Goal: Information Seeking & Learning: Check status

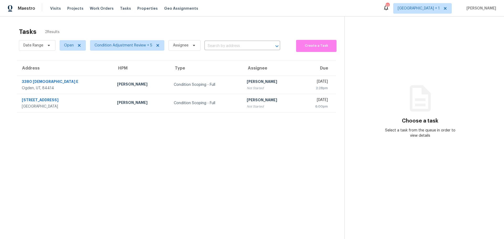
click at [56, 7] on span "Visits" at bounding box center [55, 8] width 11 height 5
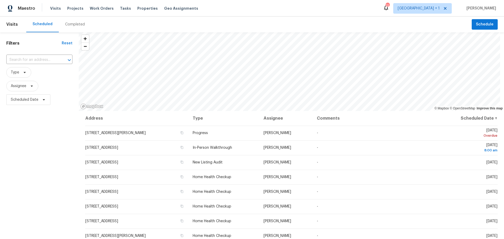
click at [77, 21] on div "Completed" at bounding box center [75, 25] width 32 height 16
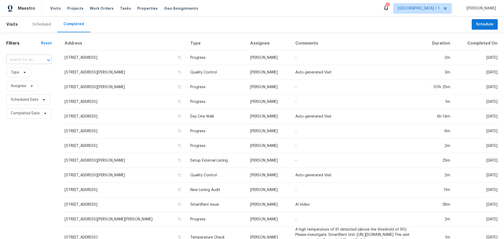
click at [22, 61] on input "text" at bounding box center [21, 60] width 31 height 8
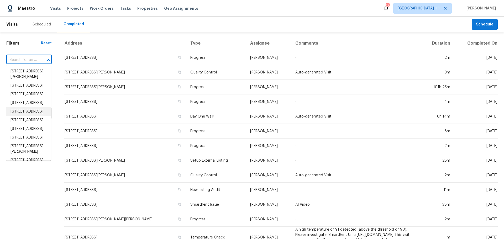
click at [25, 171] on div "Filters Reset ​ Type Assignee Scheduled Date Completed Date" at bounding box center [29, 199] width 58 height 335
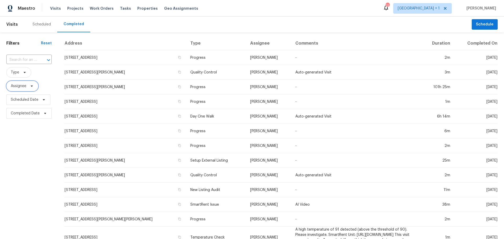
click at [20, 87] on span "Assignee" at bounding box center [19, 86] width 16 height 5
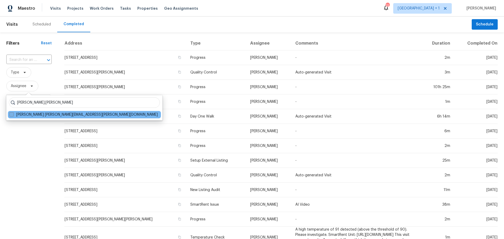
type input "[PERSON_NAME].[PERSON_NAME]"
click at [12, 114] on span at bounding box center [11, 114] width 4 height 4
click at [12, 114] on input "[PERSON_NAME] [PERSON_NAME][EMAIL_ADDRESS][PERSON_NAME][DOMAIN_NAME]" at bounding box center [10, 113] width 3 height 3
checkbox input "true"
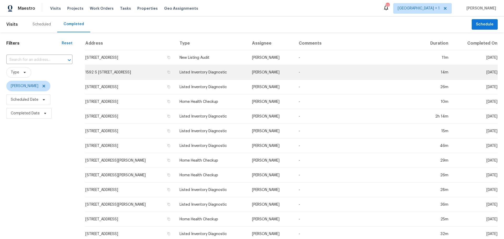
click at [159, 72] on td "1592 S [STREET_ADDRESS]" at bounding box center [130, 72] width 90 height 15
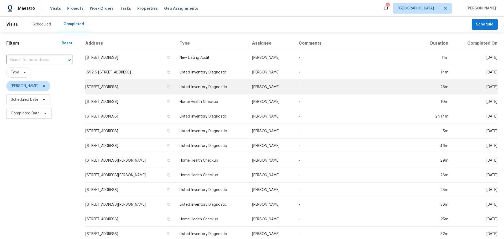
click at [157, 85] on td "[STREET_ADDRESS]" at bounding box center [130, 87] width 90 height 15
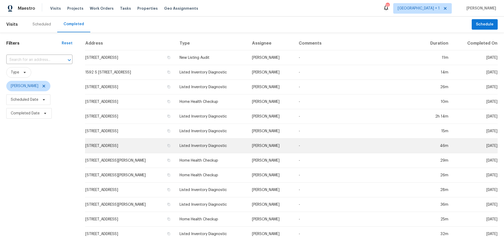
click at [119, 146] on td "[STREET_ADDRESS]" at bounding box center [130, 146] width 90 height 15
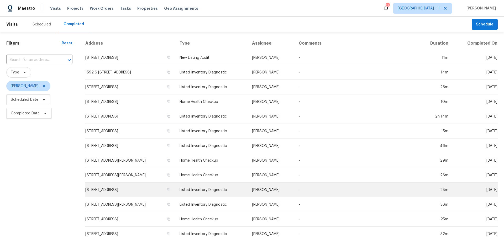
click at [144, 189] on td "[STREET_ADDRESS]" at bounding box center [130, 190] width 90 height 15
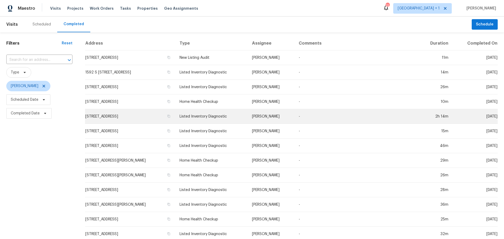
click at [130, 117] on td "[STREET_ADDRESS]" at bounding box center [130, 116] width 90 height 15
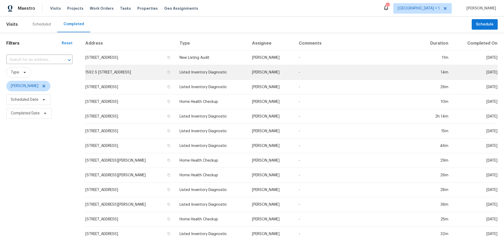
click at [122, 73] on td "1592 S [STREET_ADDRESS]" at bounding box center [130, 72] width 90 height 15
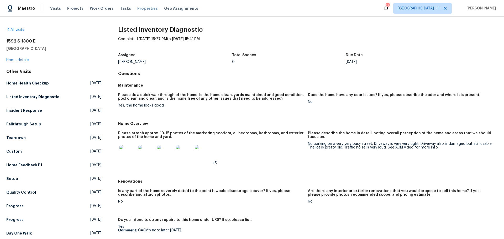
click at [146, 7] on span "Properties" at bounding box center [147, 8] width 20 height 5
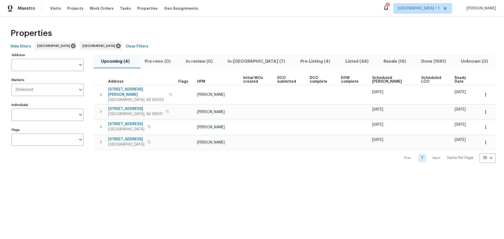
click at [244, 60] on span "In-[GEOGRAPHIC_DATA] (7)" at bounding box center [257, 61] width 66 height 7
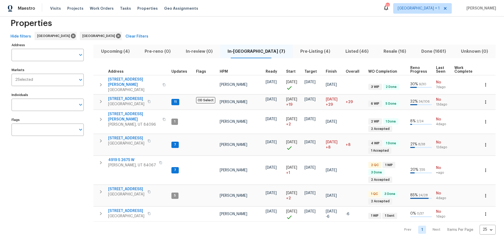
scroll to position [15, 0]
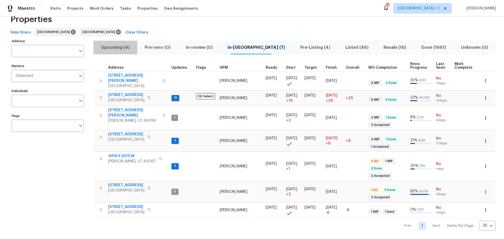
click at [119, 47] on span "Upcoming (4)" at bounding box center [116, 47] width 38 height 7
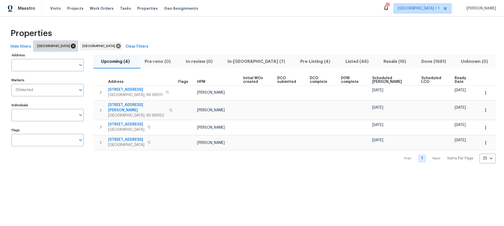
click at [71, 45] on icon at bounding box center [73, 46] width 5 height 5
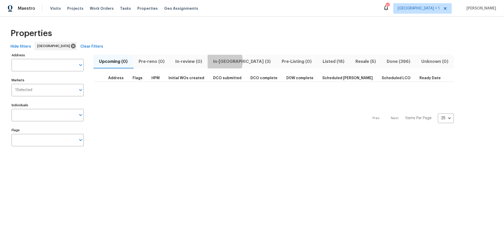
click at [222, 61] on span "In-[GEOGRAPHIC_DATA] (3)" at bounding box center [242, 61] width 62 height 7
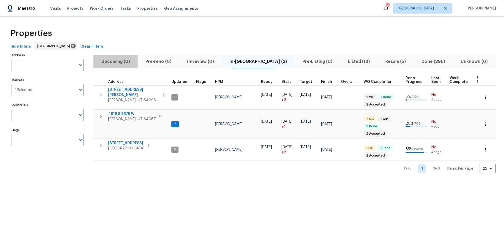
click at [112, 64] on span "Upcoming (0)" at bounding box center [116, 61] width 38 height 7
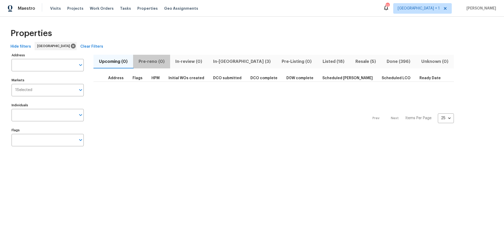
click at [152, 61] on span "Pre-reno (0)" at bounding box center [151, 61] width 31 height 7
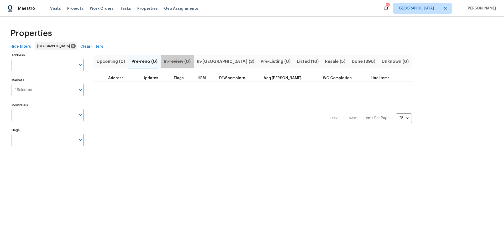
click at [176, 61] on span "In-review (0)" at bounding box center [177, 61] width 27 height 7
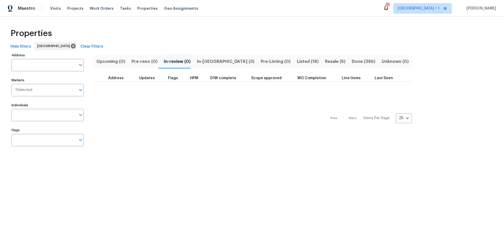
click at [213, 59] on span "In-reno (3)" at bounding box center [226, 61] width 58 height 7
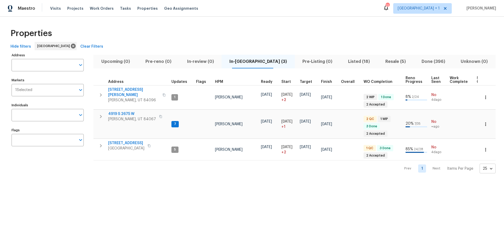
click at [489, 168] on body "Maestro Visits Projects Work Orders Tasks Properties Geo Assignments 12 Las Veg…" at bounding box center [252, 91] width 504 height 182
click at [452, 199] on div at bounding box center [252, 113] width 504 height 226
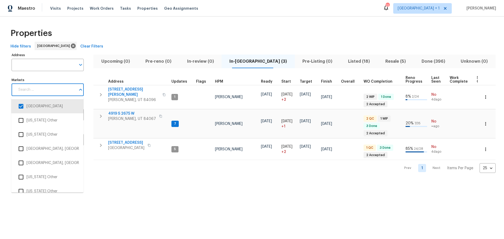
click at [61, 89] on input "Markets" at bounding box center [45, 90] width 61 height 12
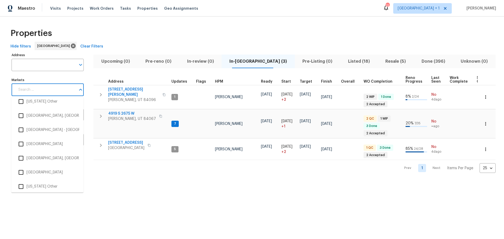
scroll to position [788, 0]
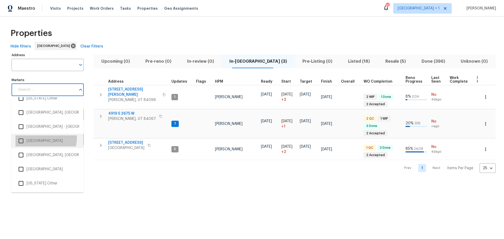
click at [45, 138] on li "Las Vegas" at bounding box center [48, 141] width 64 height 11
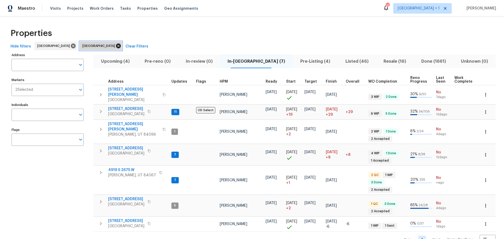
click at [116, 47] on icon at bounding box center [118, 46] width 5 height 5
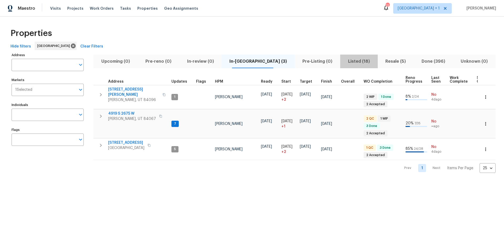
click at [344, 61] on span "Listed (18)" at bounding box center [359, 61] width 31 height 7
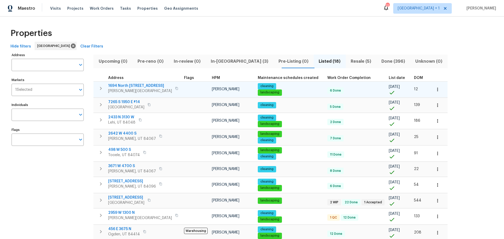
click at [175, 89] on icon "button" at bounding box center [176, 88] width 3 height 3
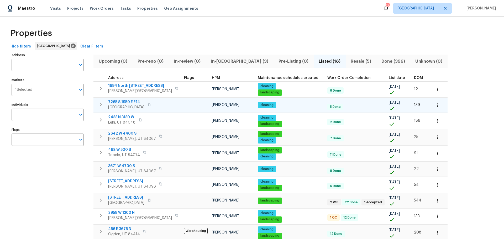
click at [151, 105] on icon "button" at bounding box center [149, 104] width 3 height 3
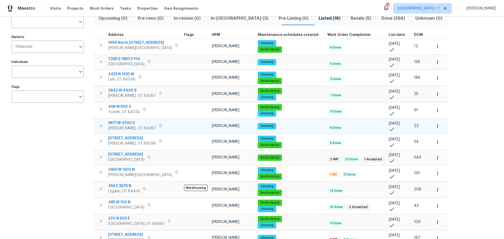
scroll to position [53, 0]
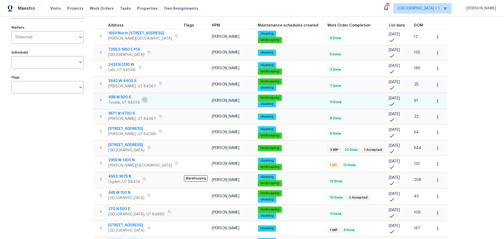
click at [143, 99] on icon "button" at bounding box center [144, 100] width 3 height 3
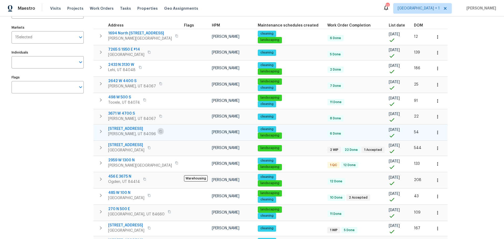
click at [158, 133] on button "button" at bounding box center [161, 131] width 6 height 7
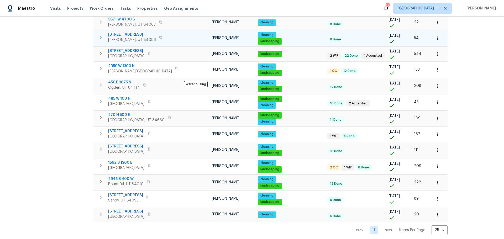
scroll to position [155, 0]
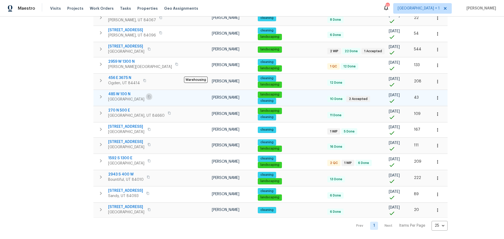
click at [148, 95] on icon "button" at bounding box center [149, 96] width 3 height 3
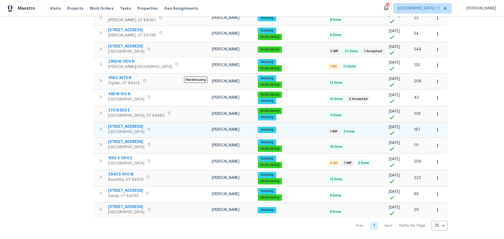
click at [152, 127] on button "button" at bounding box center [149, 129] width 6 height 7
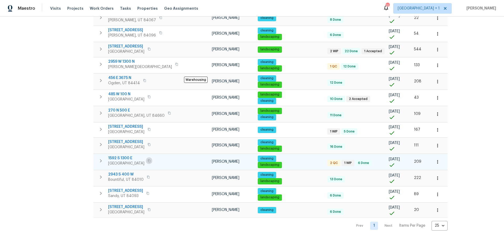
click at [151, 159] on icon "button" at bounding box center [149, 160] width 3 height 3
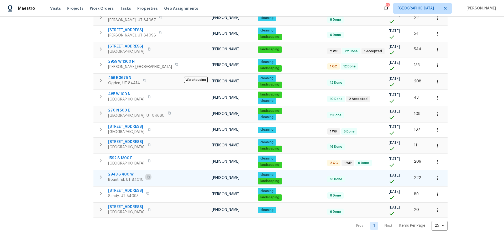
click at [147, 176] on icon "button" at bounding box center [148, 177] width 3 height 3
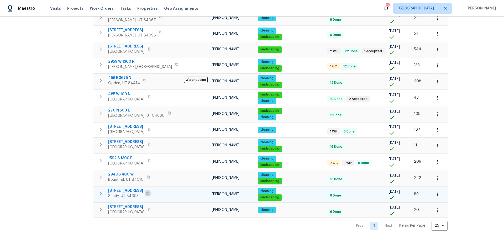
click at [146, 192] on icon "button" at bounding box center [147, 193] width 3 height 3
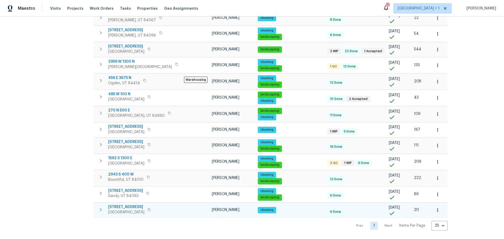
click at [151, 208] on icon "button" at bounding box center [149, 209] width 3 height 3
click at [151, 143] on icon "button" at bounding box center [149, 144] width 3 height 3
click at [168, 112] on icon "button" at bounding box center [169, 113] width 3 height 3
click at [144, 79] on icon "button" at bounding box center [144, 80] width 3 height 3
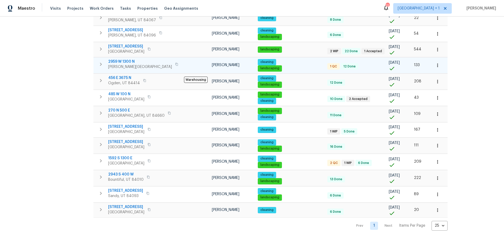
click at [176, 63] on icon "button" at bounding box center [177, 64] width 3 height 3
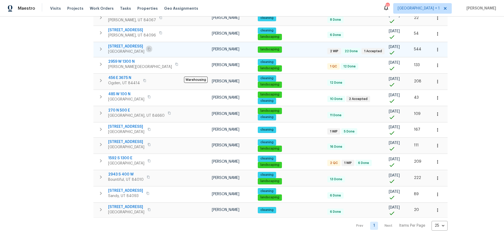
click at [151, 48] on icon "button" at bounding box center [149, 49] width 3 height 3
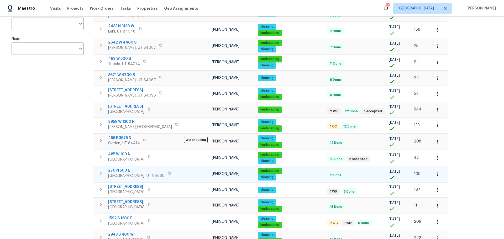
scroll to position [76, 0]
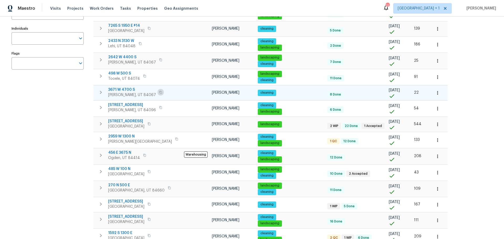
click at [159, 92] on icon "button" at bounding box center [160, 92] width 3 height 3
click at [159, 58] on icon "button" at bounding box center [160, 59] width 3 height 3
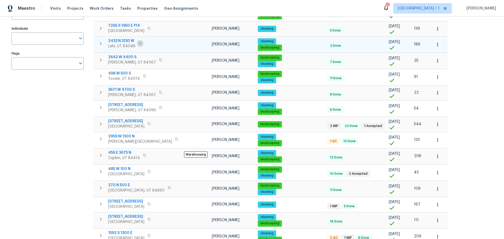
click at [142, 42] on button "button" at bounding box center [140, 43] width 6 height 7
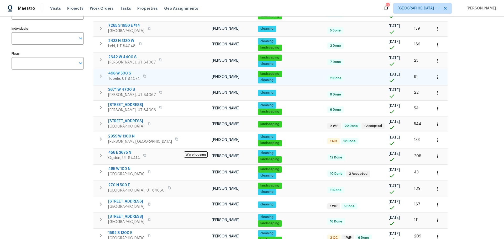
scroll to position [0, 0]
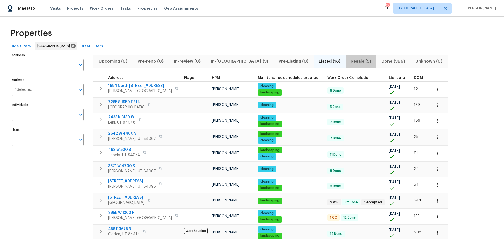
click at [349, 60] on span "Resale (5)" at bounding box center [361, 61] width 24 height 7
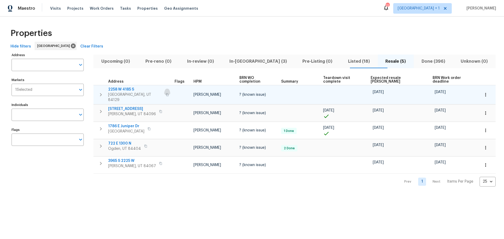
click at [166, 93] on icon "button" at bounding box center [167, 94] width 3 height 3
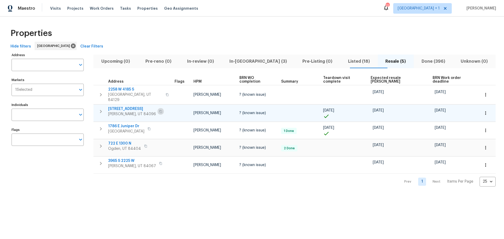
click at [158, 108] on button "button" at bounding box center [161, 111] width 6 height 7
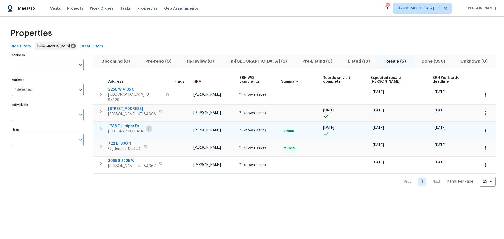
click at [151, 127] on icon "button" at bounding box center [149, 128] width 3 height 3
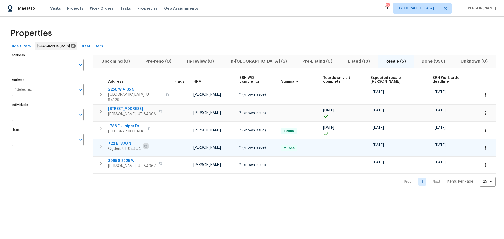
click at [145, 145] on icon "button" at bounding box center [146, 146] width 3 height 3
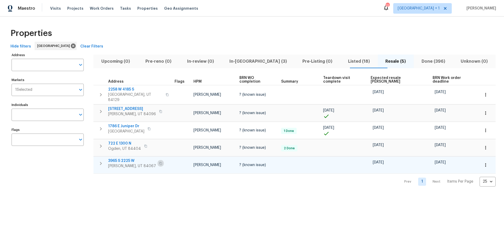
click at [159, 162] on icon "button" at bounding box center [160, 163] width 3 height 3
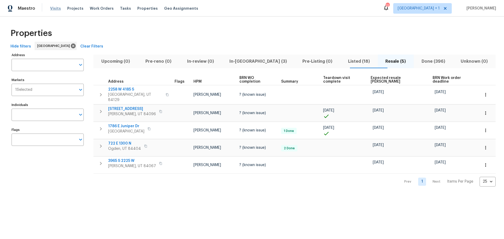
click at [57, 9] on span "Visits" at bounding box center [55, 8] width 11 height 5
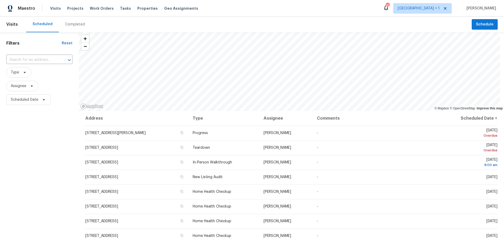
click at [71, 24] on div "Completed" at bounding box center [75, 24] width 20 height 5
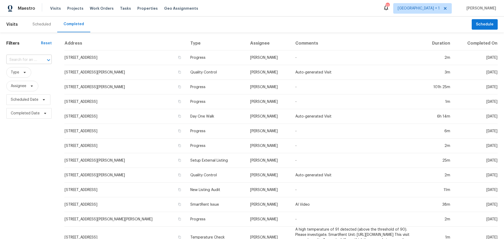
click at [26, 60] on input "text" at bounding box center [21, 60] width 31 height 8
click at [26, 42] on h1 "Filters" at bounding box center [23, 43] width 35 height 5
click at [26, 87] on span "Assignee" at bounding box center [19, 86] width 16 height 5
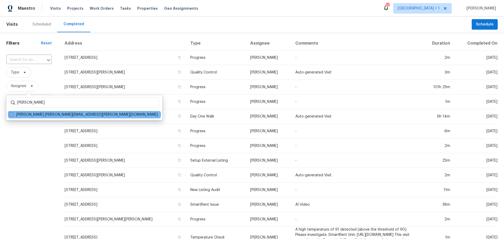
type input "jeremy hut"
click at [13, 113] on span at bounding box center [11, 114] width 4 height 4
click at [13, 113] on input "Jeremy Hutchings jeremy.hutchings@opendoor.com" at bounding box center [10, 113] width 3 height 3
checkbox input "true"
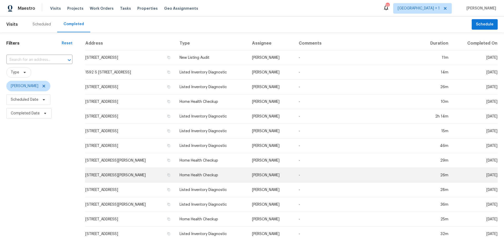
click at [130, 174] on td "[STREET_ADDRESS][PERSON_NAME]" at bounding box center [130, 175] width 90 height 15
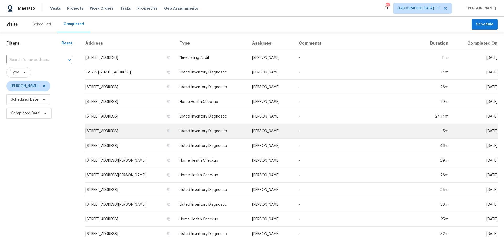
click at [158, 130] on td "[STREET_ADDRESS]" at bounding box center [130, 131] width 90 height 15
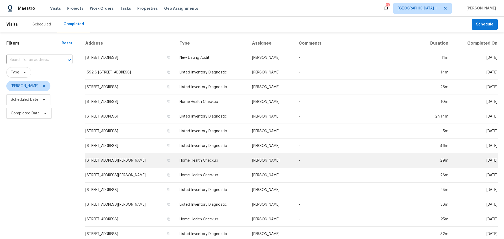
click at [125, 159] on td "[STREET_ADDRESS][PERSON_NAME]" at bounding box center [130, 160] width 90 height 15
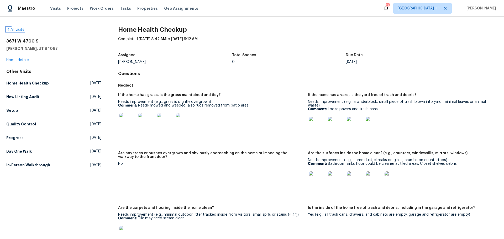
click at [12, 30] on link "All visits" at bounding box center [15, 30] width 18 height 4
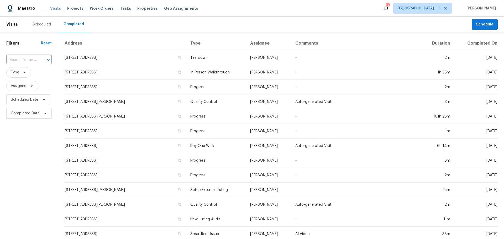
click at [56, 10] on span "Visits" at bounding box center [55, 8] width 11 height 5
click at [25, 84] on span "Assignee" at bounding box center [19, 86] width 16 height 5
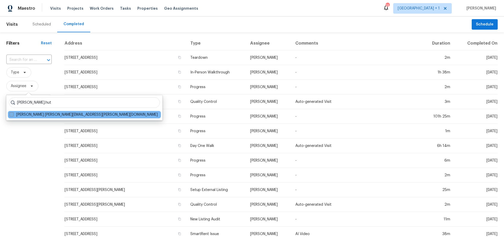
type input "jeremy.hut"
click at [14, 114] on label "Jeremy Hutchings jeremy.hutchings@opendoor.com" at bounding box center [83, 114] width 148 height 5
click at [13, 114] on input "Jeremy Hutchings jeremy.hutchings@opendoor.com" at bounding box center [10, 113] width 3 height 3
checkbox input "true"
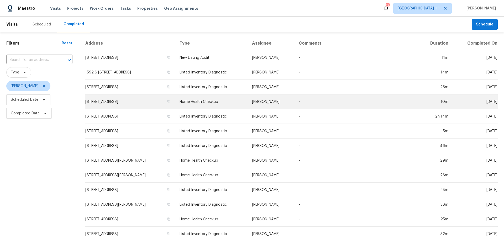
click at [120, 103] on td "[STREET_ADDRESS]" at bounding box center [130, 102] width 90 height 15
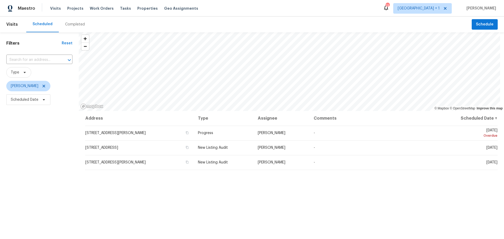
click at [72, 23] on div "Completed" at bounding box center [75, 24] width 20 height 5
click at [68, 24] on div "Completed" at bounding box center [75, 24] width 20 height 5
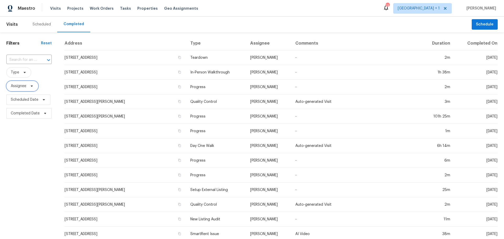
click at [17, 84] on span "Assignee" at bounding box center [19, 86] width 16 height 5
type input "[PERSON_NAME]"
click at [22, 84] on span "Assignee" at bounding box center [19, 86] width 16 height 5
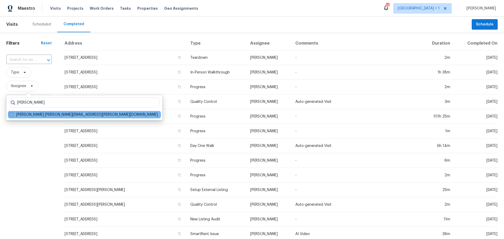
type input "[PERSON_NAME]"
click at [12, 115] on span at bounding box center [11, 114] width 4 height 4
click at [12, 115] on input "[PERSON_NAME] [PERSON_NAME][EMAIL_ADDRESS][PERSON_NAME][DOMAIN_NAME]" at bounding box center [10, 113] width 3 height 3
checkbox input "true"
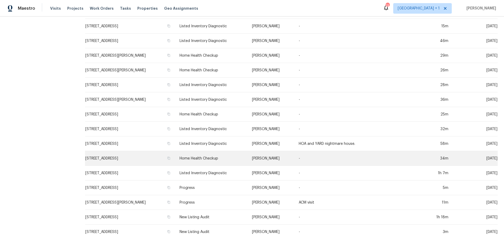
scroll to position [123, 0]
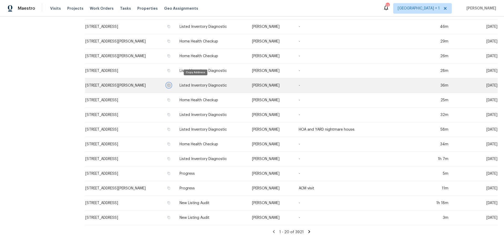
click at [171, 84] on icon "button" at bounding box center [169, 85] width 3 height 3
click at [114, 86] on td "[STREET_ADDRESS][PERSON_NAME]" at bounding box center [130, 85] width 90 height 15
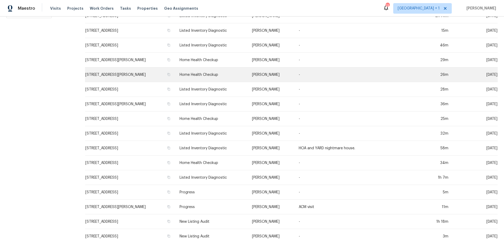
scroll to position [123, 0]
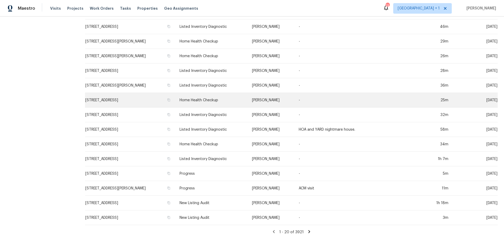
click at [168, 100] on td "[STREET_ADDRESS]" at bounding box center [130, 100] width 90 height 15
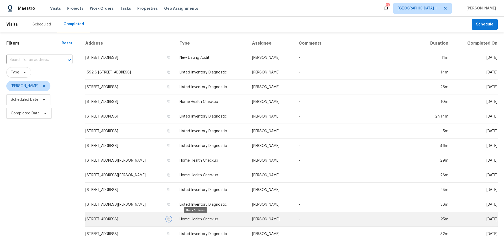
click at [171, 219] on icon "button" at bounding box center [169, 219] width 3 height 3
click at [122, 220] on td "[STREET_ADDRESS]" at bounding box center [130, 219] width 90 height 15
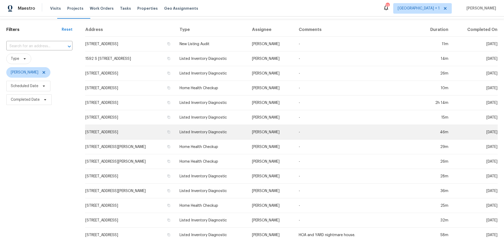
scroll to position [26, 0]
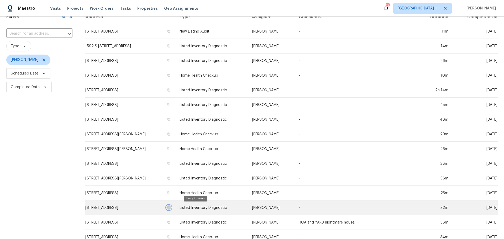
click at [171, 207] on icon "button" at bounding box center [169, 207] width 3 height 3
click at [157, 207] on td "[STREET_ADDRESS]" at bounding box center [130, 208] width 90 height 15
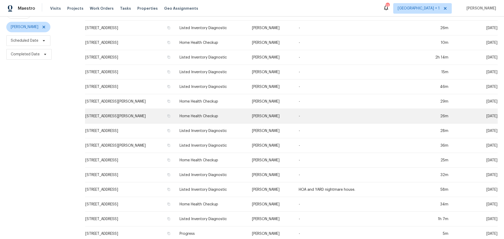
scroll to position [105, 0]
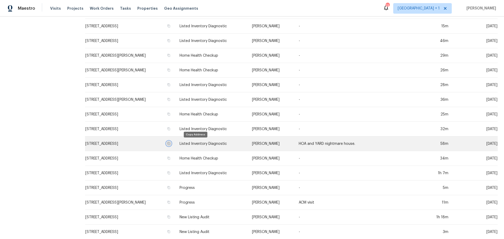
click at [171, 143] on icon "button" at bounding box center [168, 143] width 3 height 3
click at [138, 145] on td "[STREET_ADDRESS]" at bounding box center [130, 144] width 90 height 15
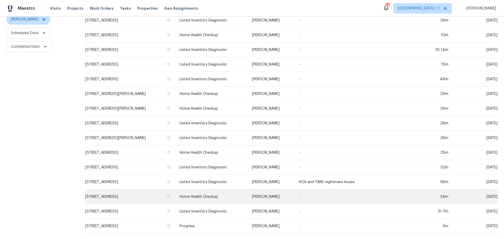
scroll to position [79, 0]
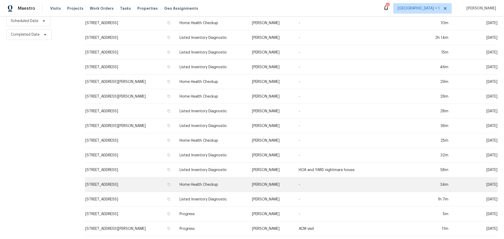
click at [176, 183] on td "[STREET_ADDRESS]" at bounding box center [130, 185] width 90 height 15
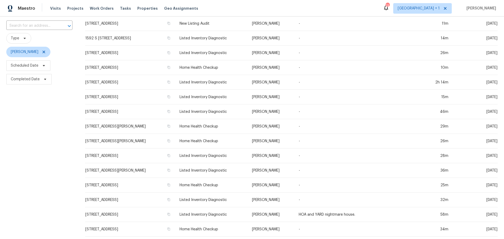
scroll to position [105, 0]
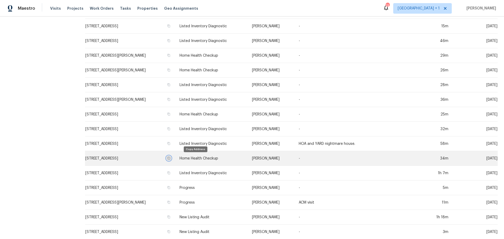
click at [171, 158] on icon "button" at bounding box center [168, 158] width 3 height 3
click at [154, 161] on td "[STREET_ADDRESS]" at bounding box center [130, 158] width 90 height 15
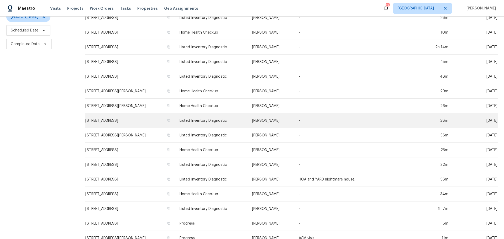
scroll to position [79, 0]
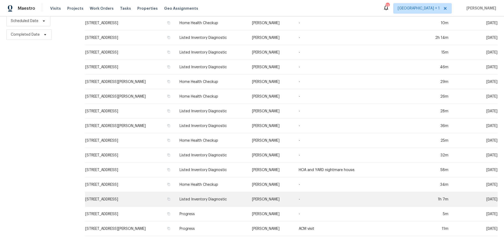
click at [169, 202] on td "[STREET_ADDRESS]" at bounding box center [130, 199] width 90 height 15
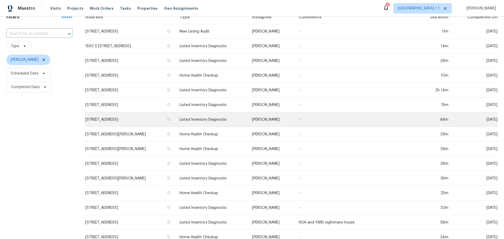
scroll to position [79, 0]
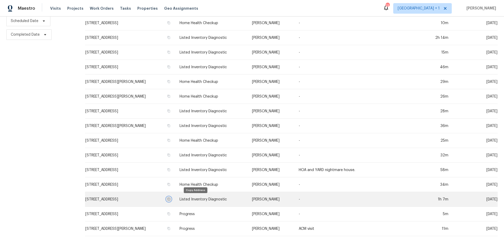
click at [171, 199] on button "button" at bounding box center [169, 199] width 5 height 5
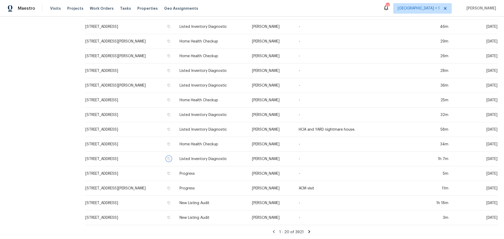
scroll to position [123, 0]
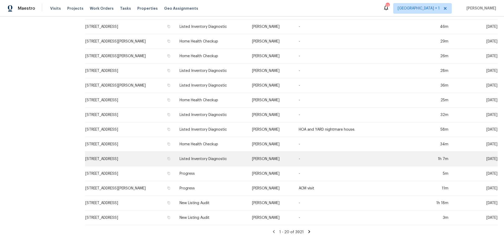
click at [151, 156] on td "[STREET_ADDRESS]" at bounding box center [130, 159] width 90 height 15
